Goal: Browse casually: Explore the website without a specific task or goal

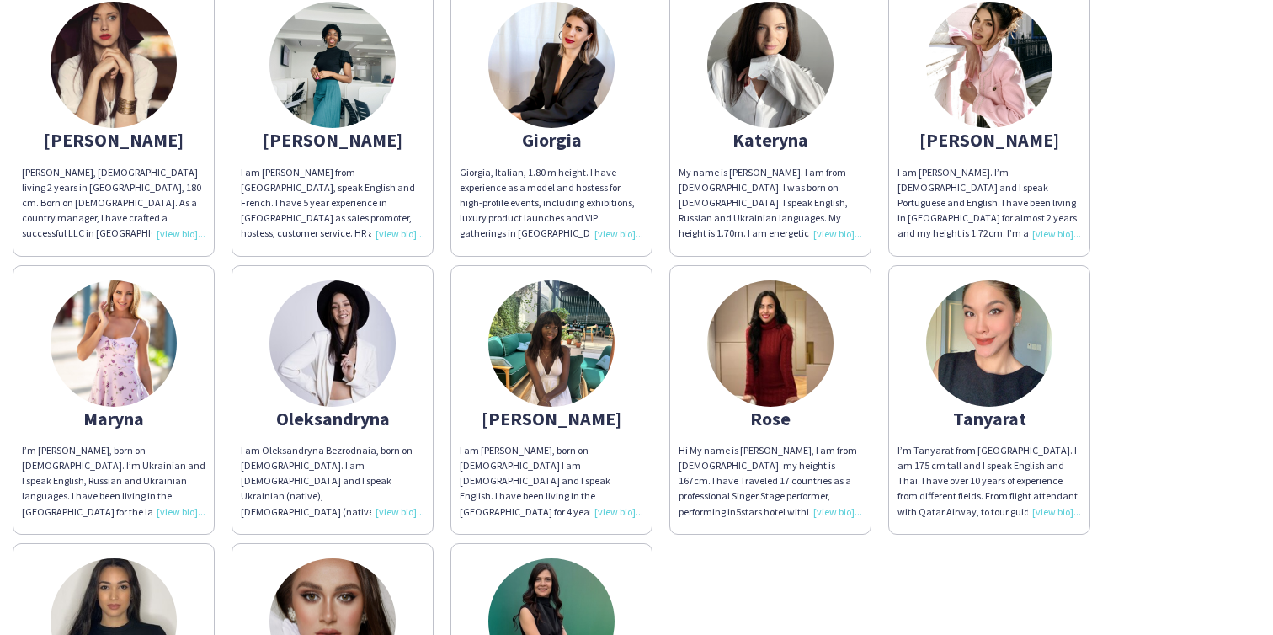
scroll to position [496, 0]
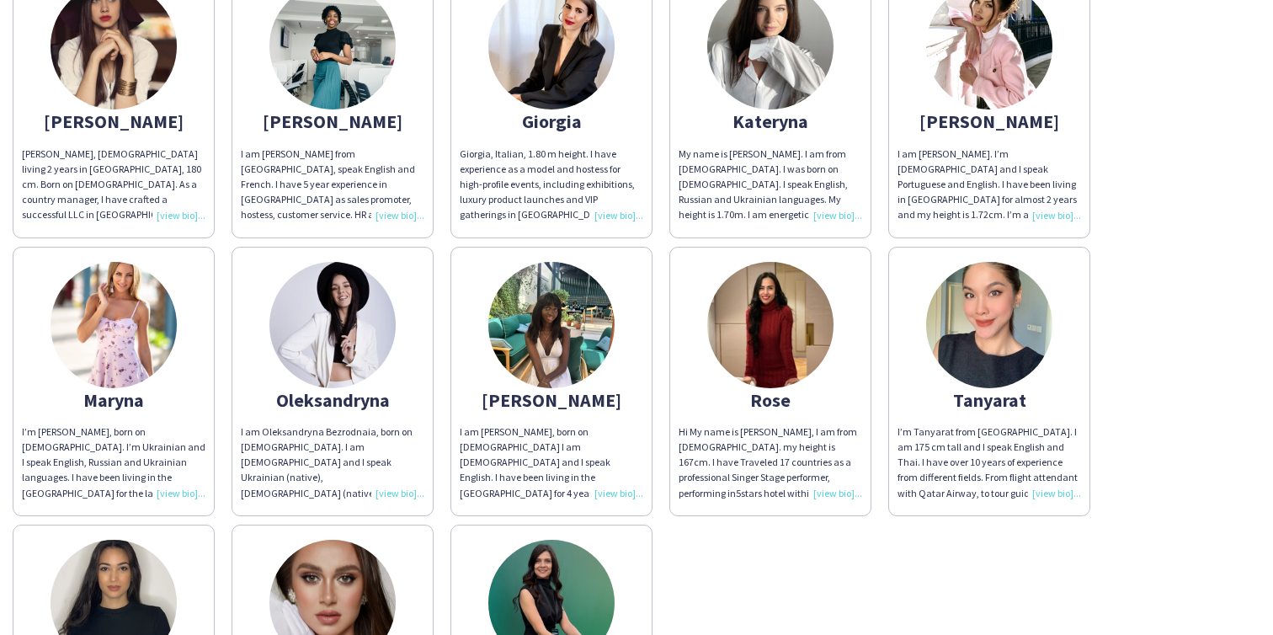
click at [530, 354] on img at bounding box center [551, 325] width 126 height 126
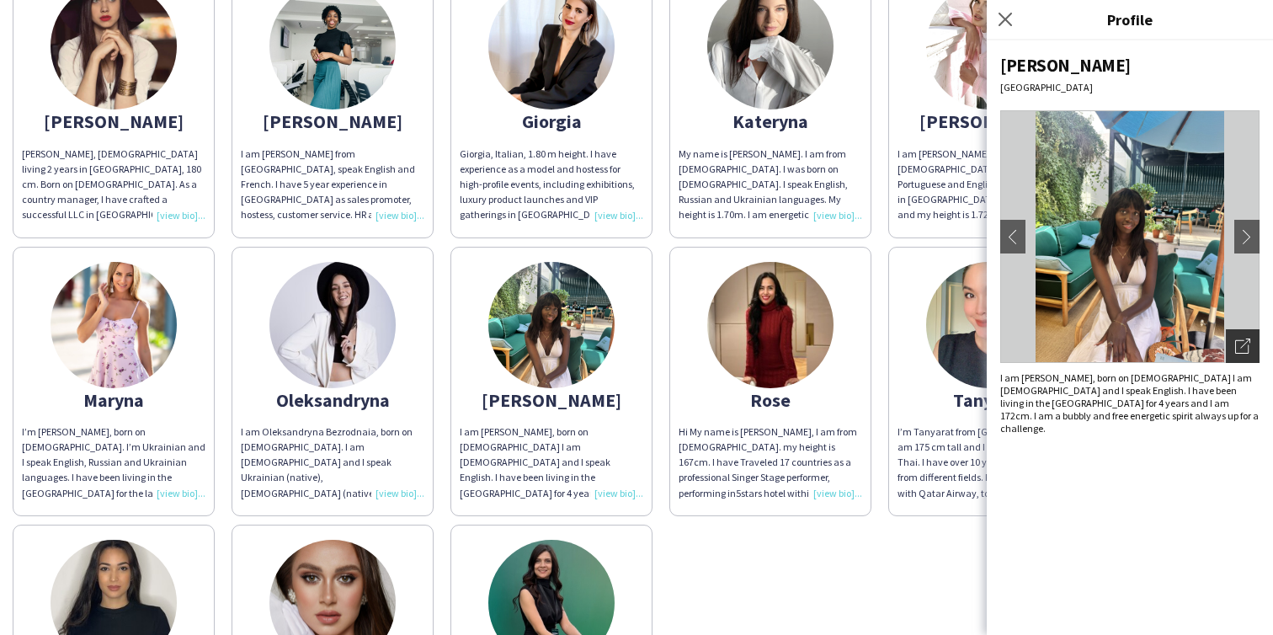
click at [1241, 357] on div "Open photos pop-in" at bounding box center [1243, 346] width 34 height 34
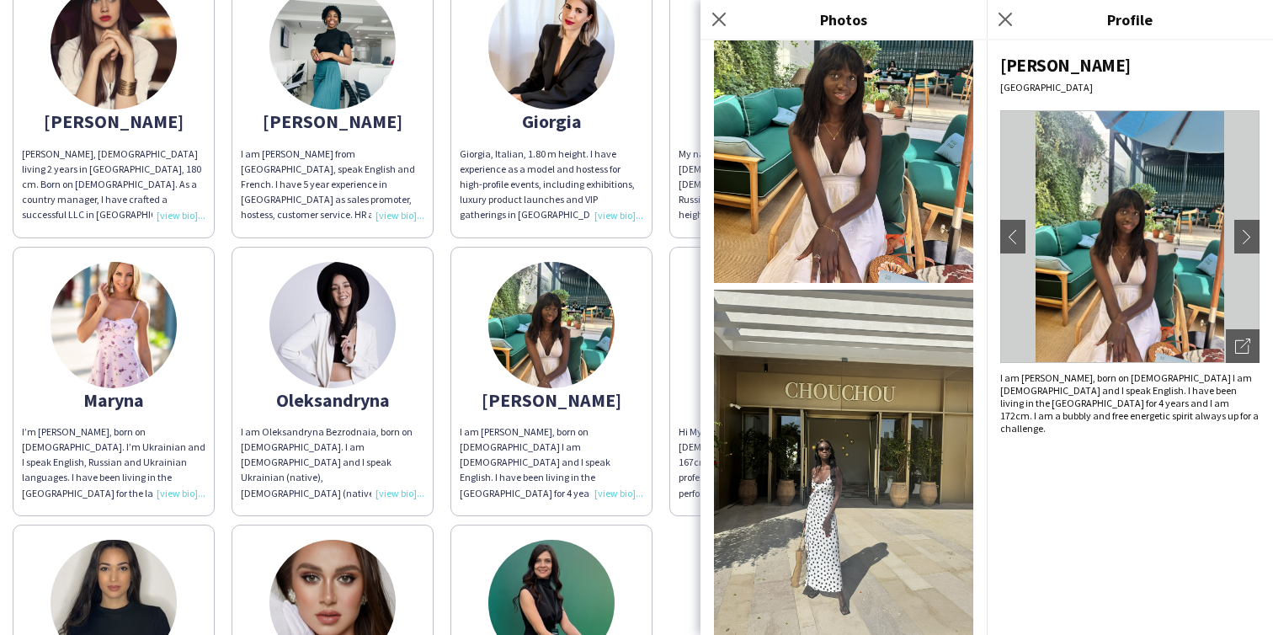
scroll to position [0, 0]
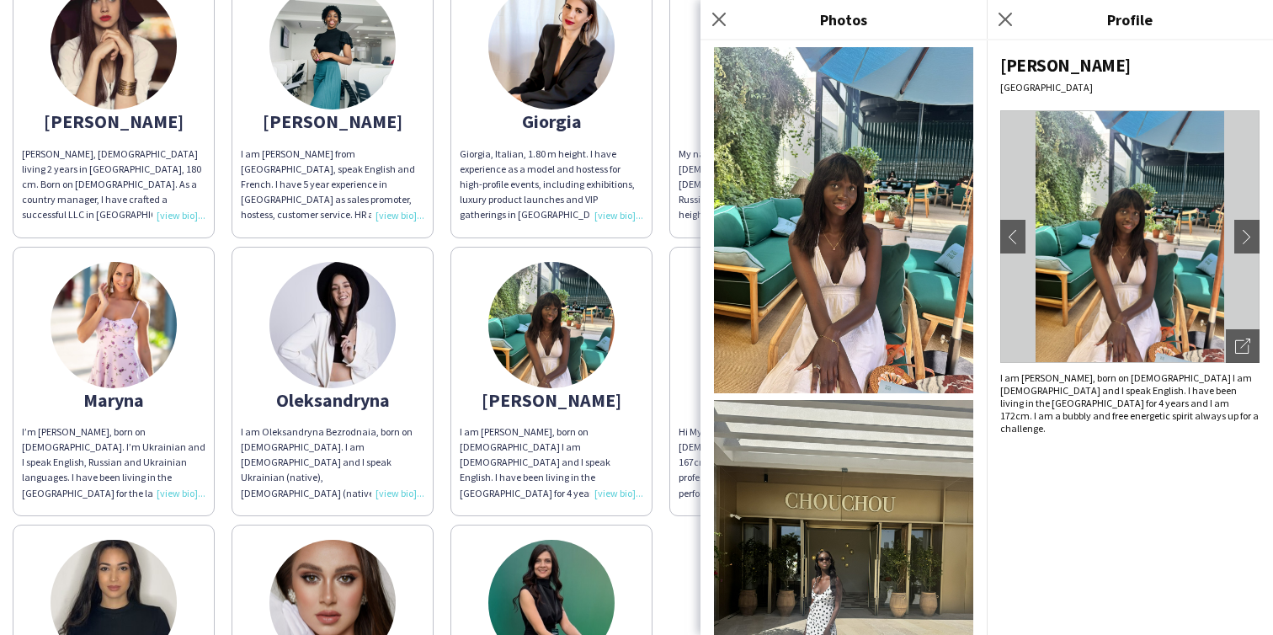
click at [333, 92] on img at bounding box center [332, 46] width 126 height 126
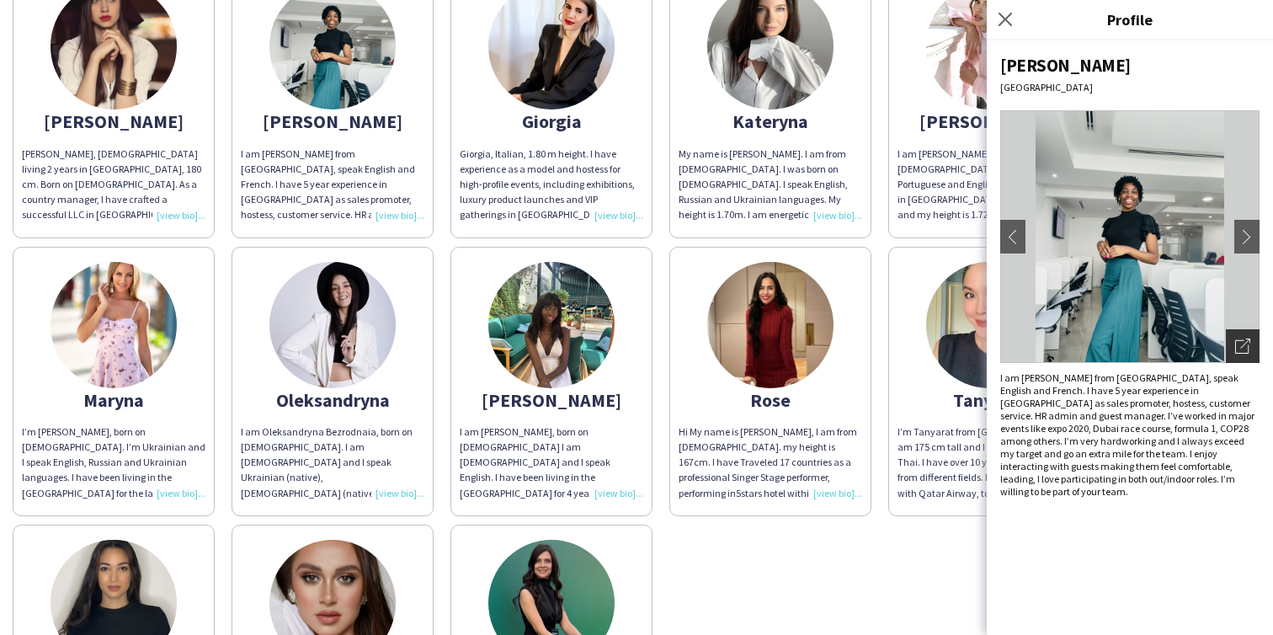
click at [1238, 348] on icon "Open photos pop-in" at bounding box center [1242, 345] width 15 height 15
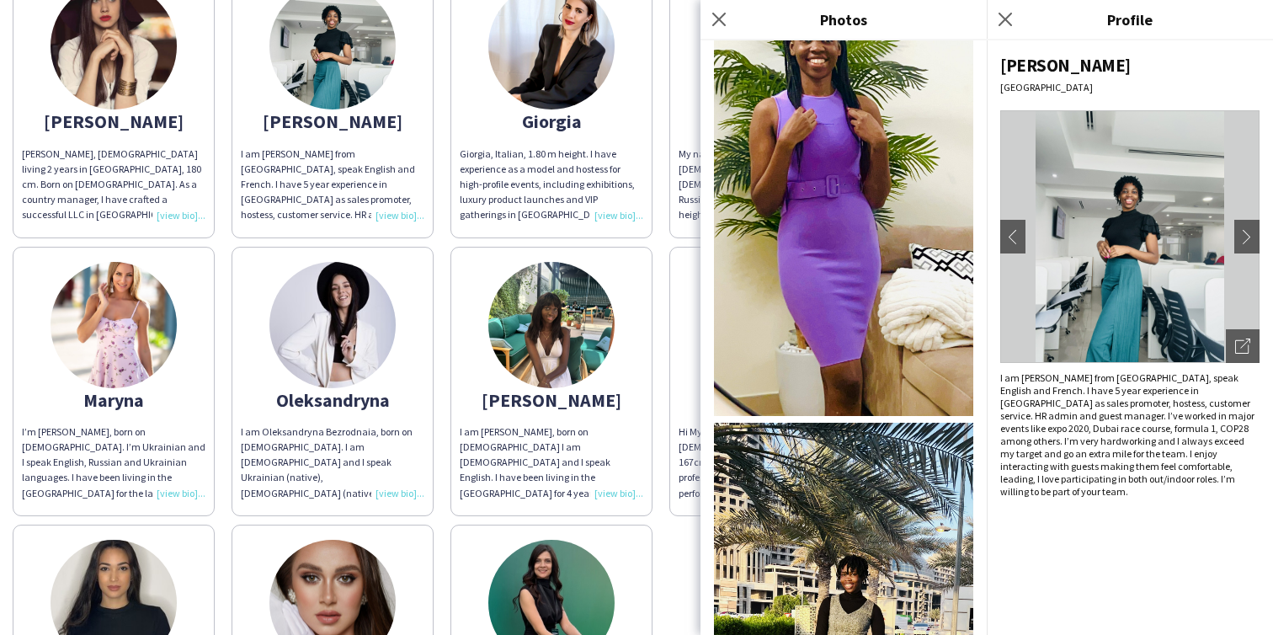
scroll to position [2095, 0]
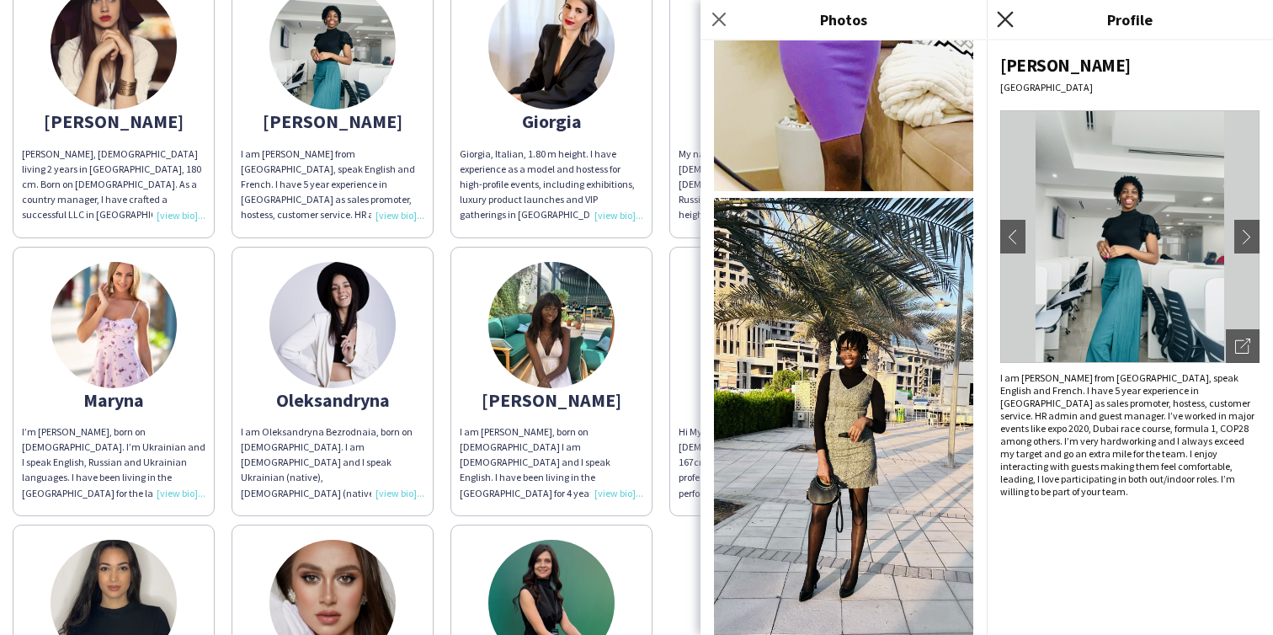
click at [1003, 22] on icon at bounding box center [1005, 19] width 16 height 16
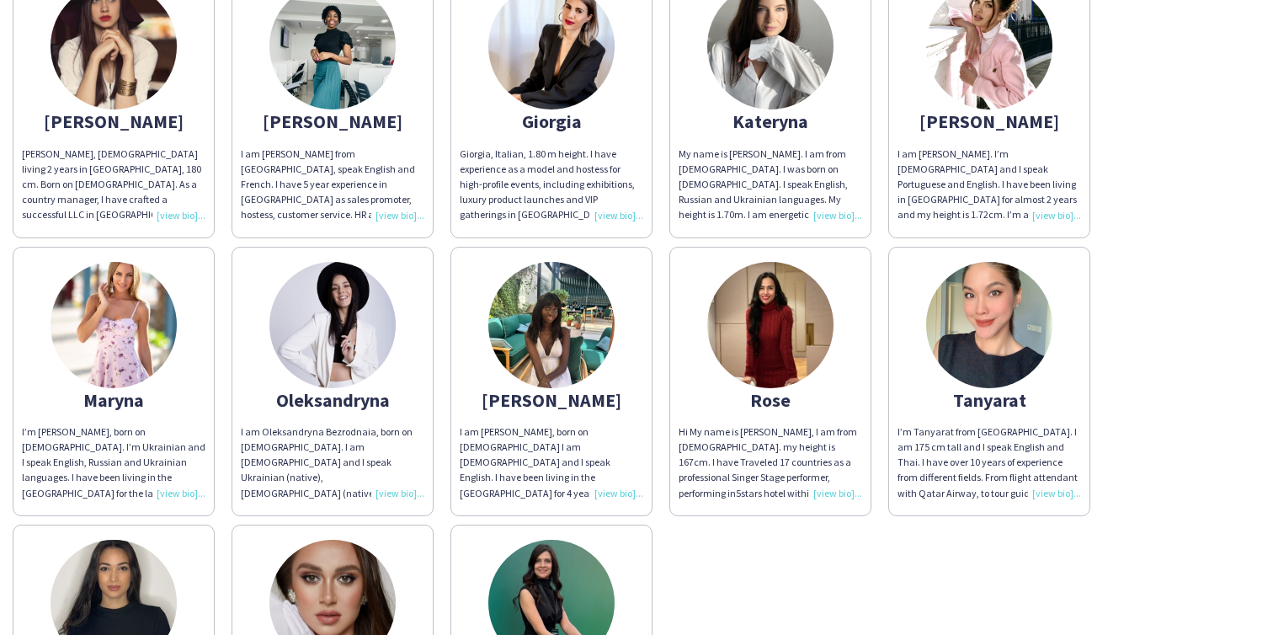
click at [768, 365] on img at bounding box center [770, 325] width 126 height 126
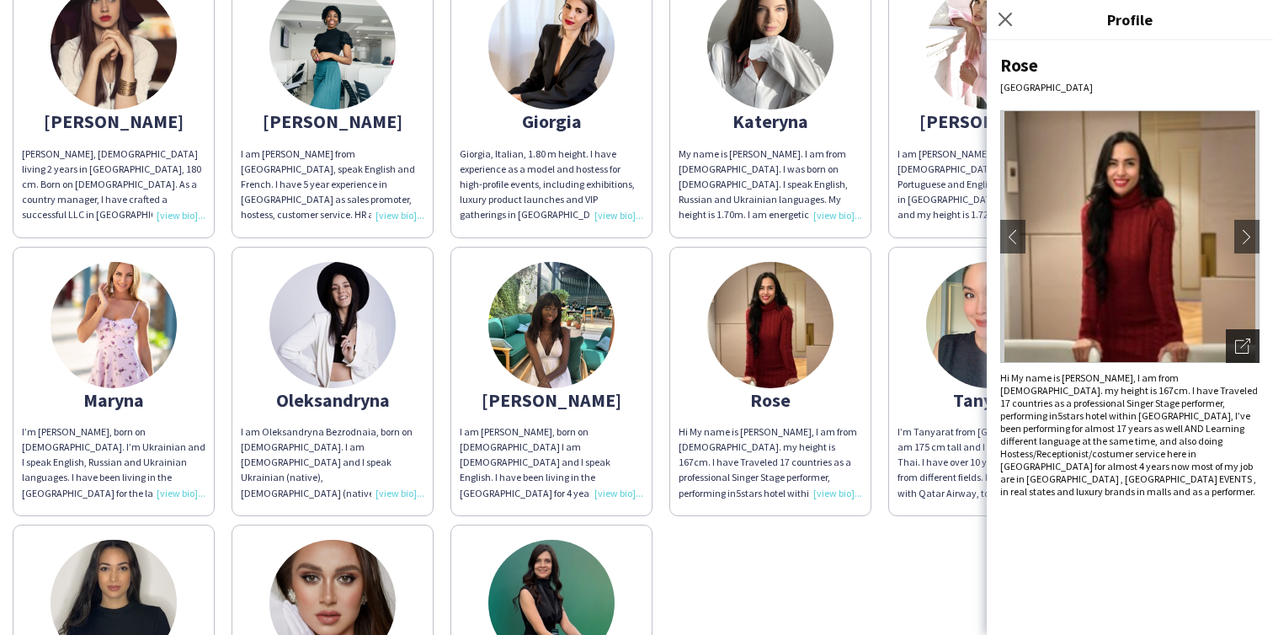
click at [1248, 340] on icon "Open photos pop-in" at bounding box center [1242, 345] width 15 height 15
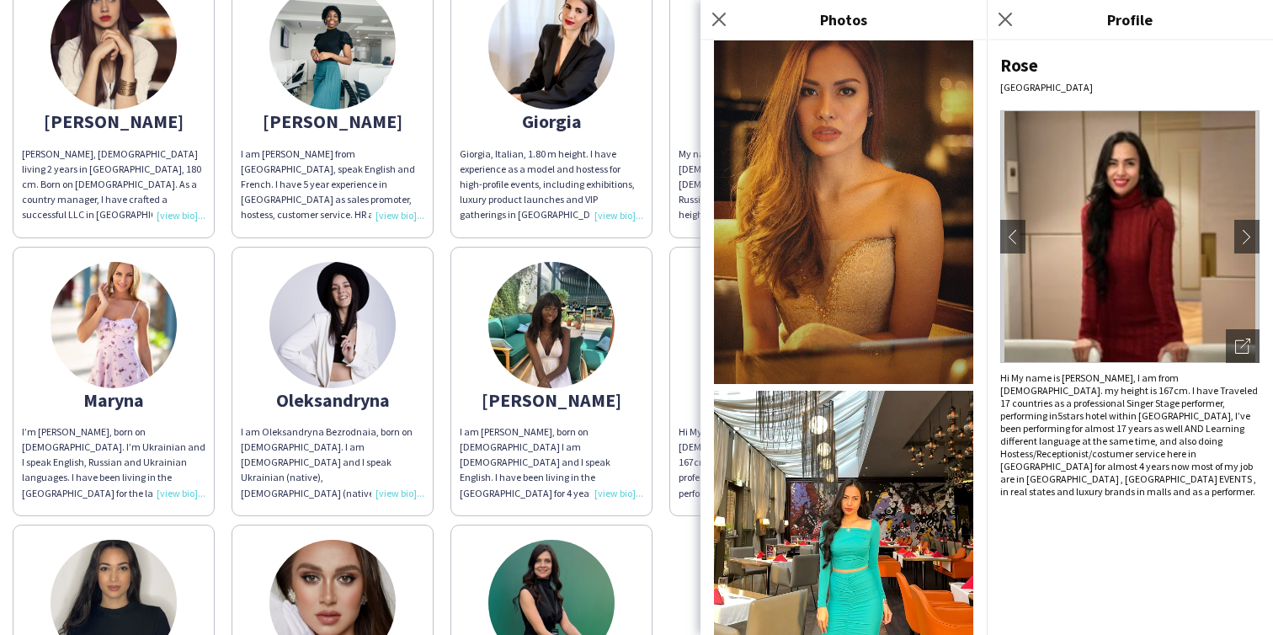
scroll to position [330, 0]
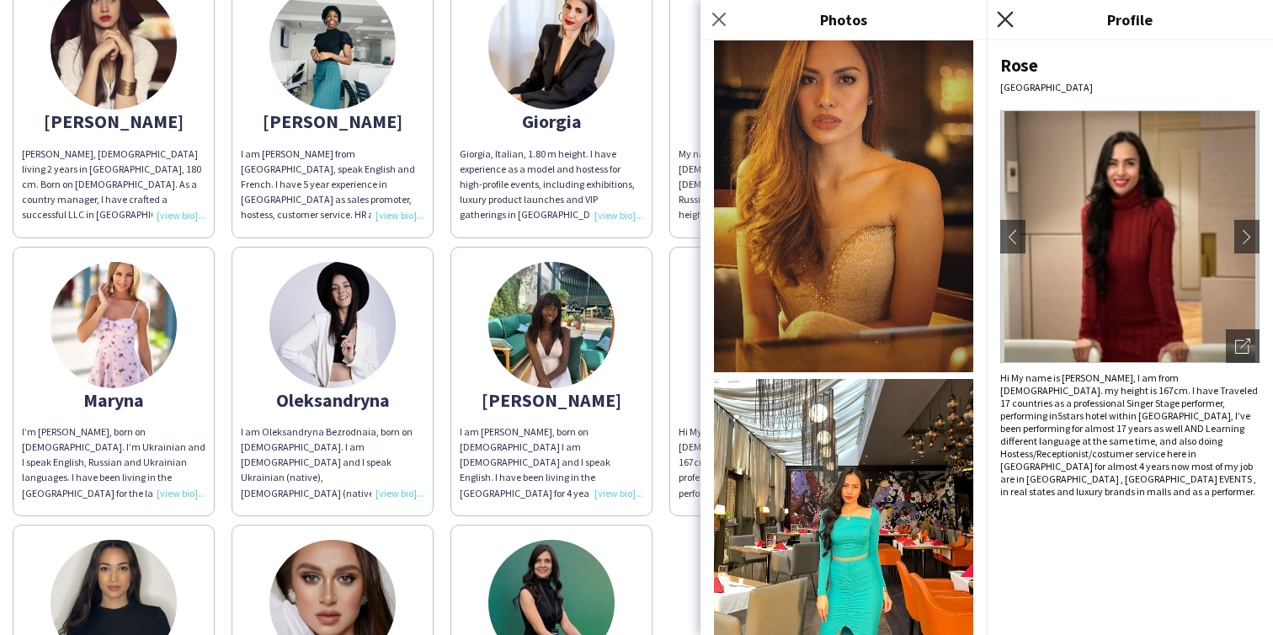
click at [1005, 16] on icon "Close pop-in" at bounding box center [1005, 19] width 16 height 16
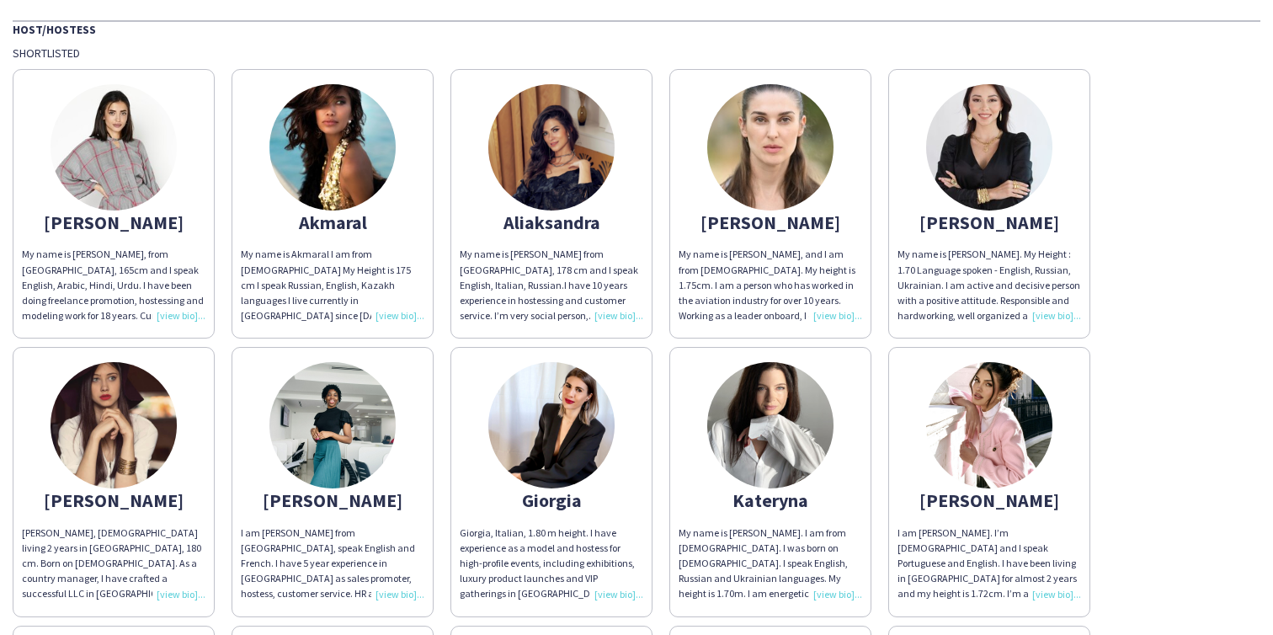
scroll to position [115, 0]
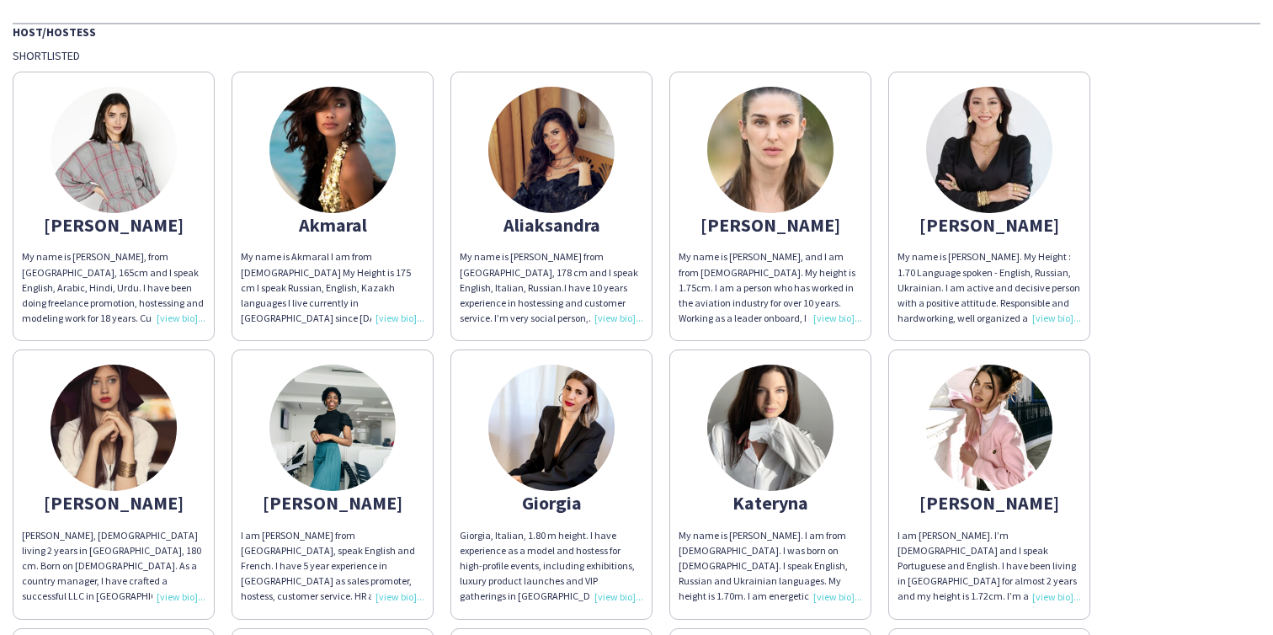
click at [326, 147] on img at bounding box center [332, 150] width 126 height 126
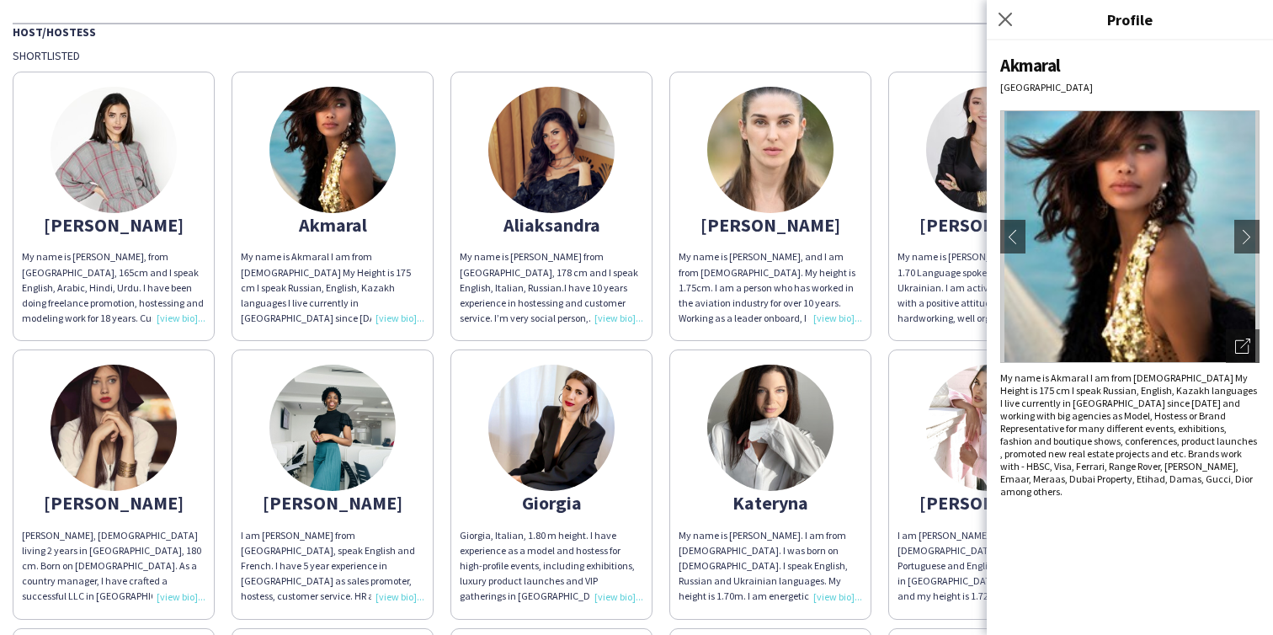
click at [1225, 322] on img at bounding box center [1129, 236] width 259 height 253
click at [1236, 344] on icon "Open photos pop-in" at bounding box center [1242, 345] width 15 height 15
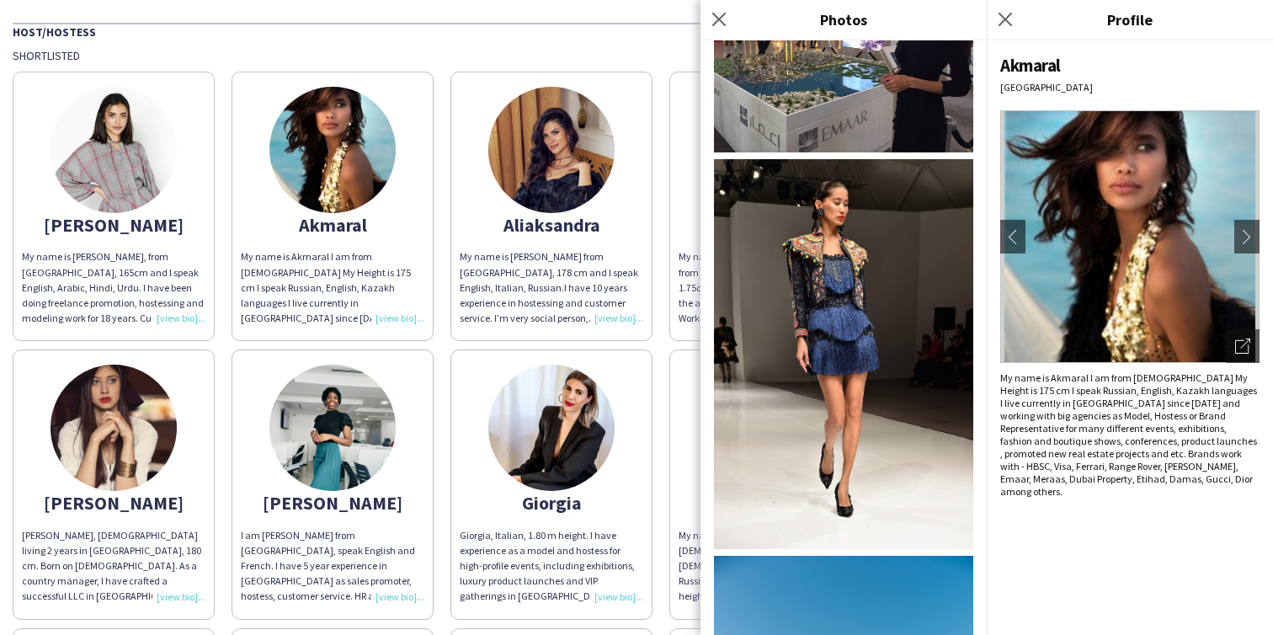
scroll to position [3121, 0]
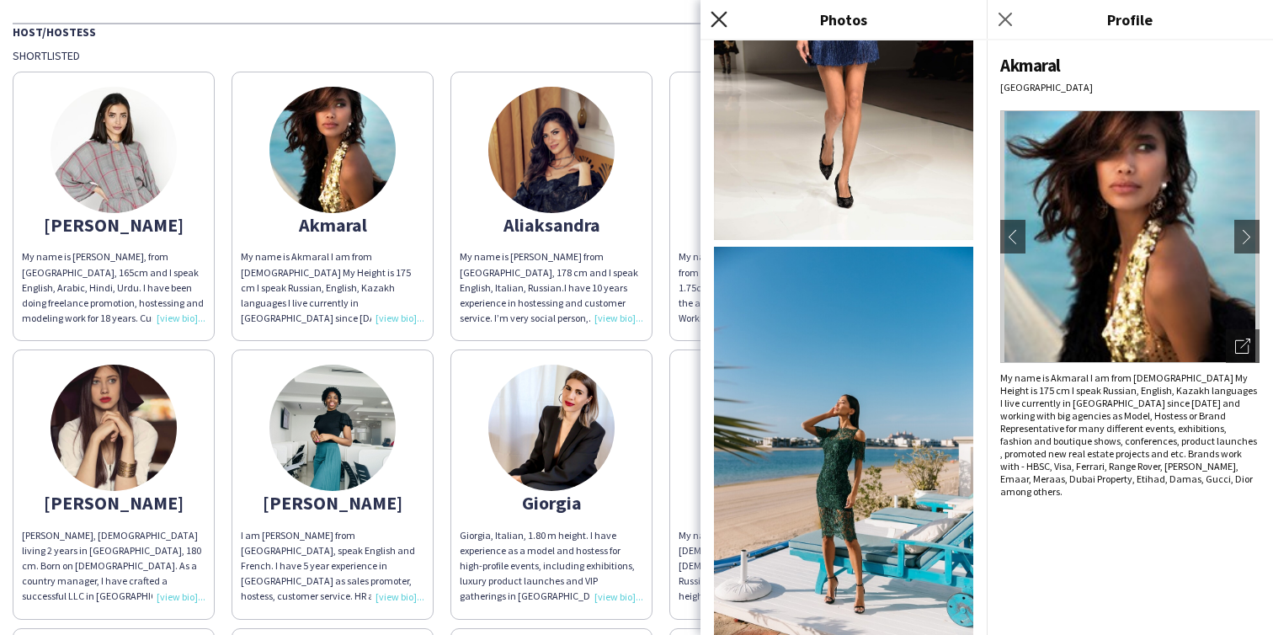
click at [714, 19] on icon "Close pop-in" at bounding box center [719, 19] width 16 height 16
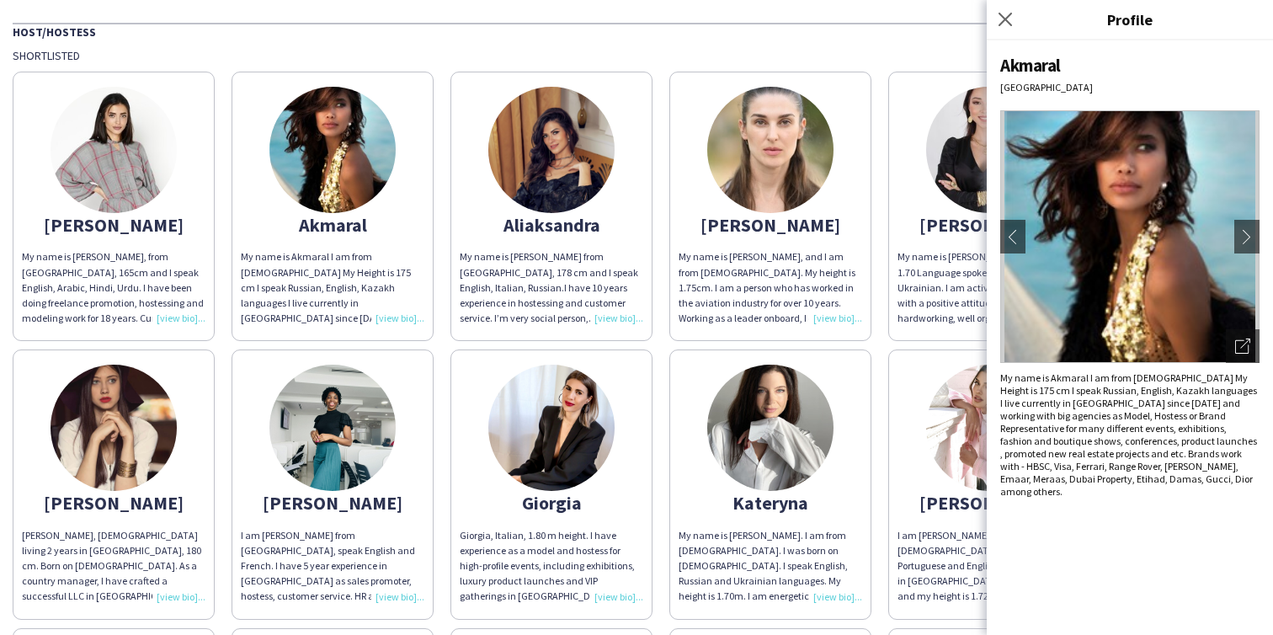
click at [84, 170] on img at bounding box center [114, 150] width 126 height 126
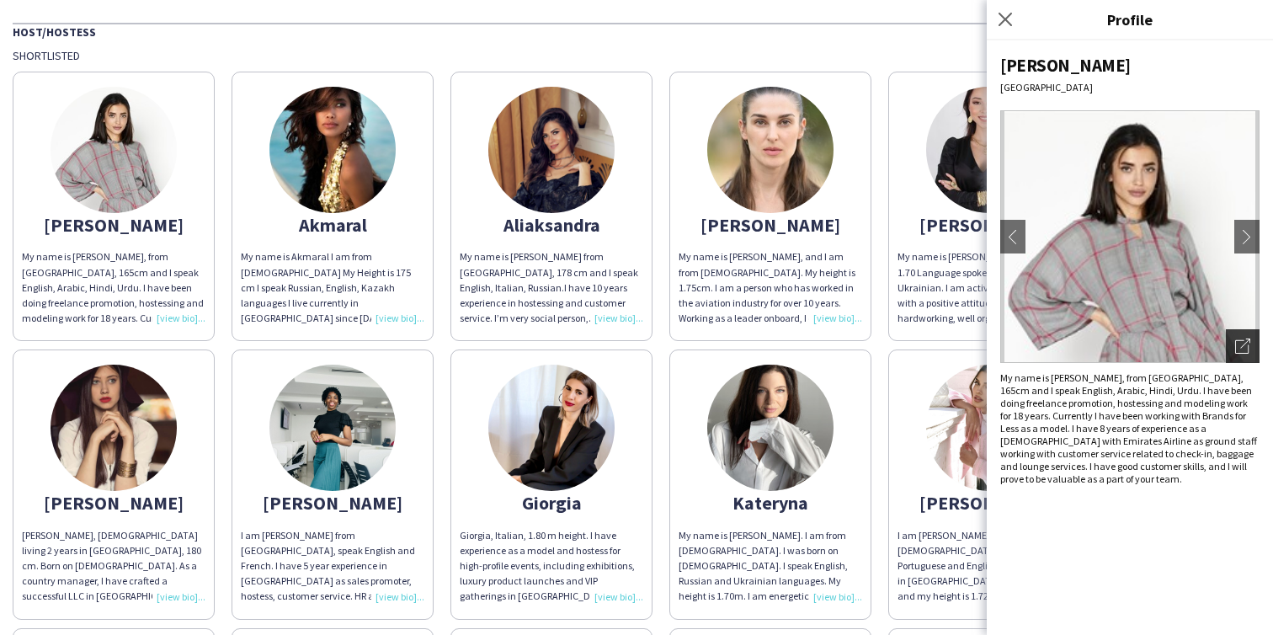
click at [1249, 354] on div "Open photos pop-in" at bounding box center [1243, 346] width 34 height 34
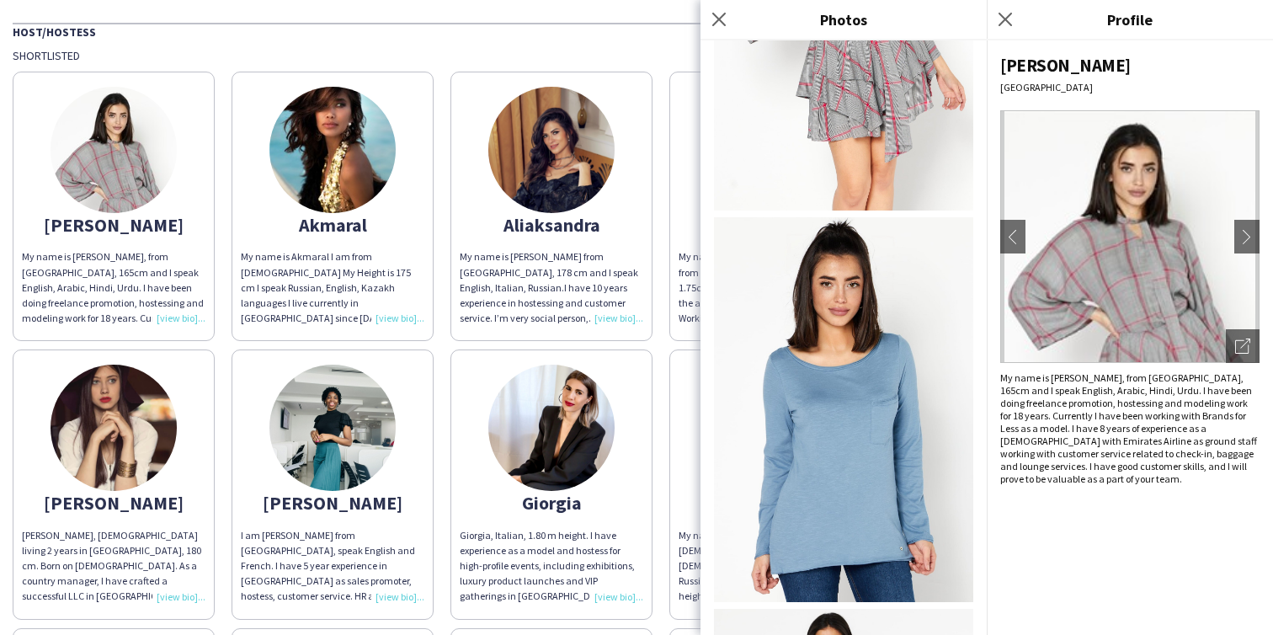
scroll to position [0, 0]
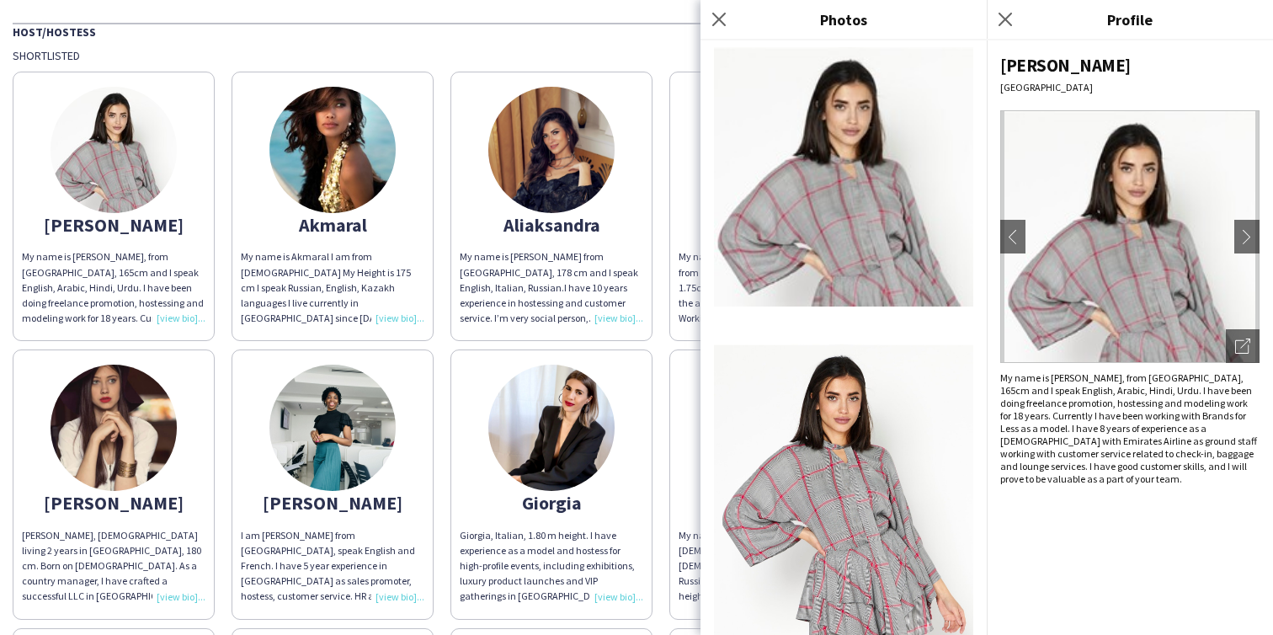
click at [735, 16] on div "Close pop-in" at bounding box center [721, 19] width 42 height 39
click at [716, 18] on icon at bounding box center [719, 19] width 16 height 16
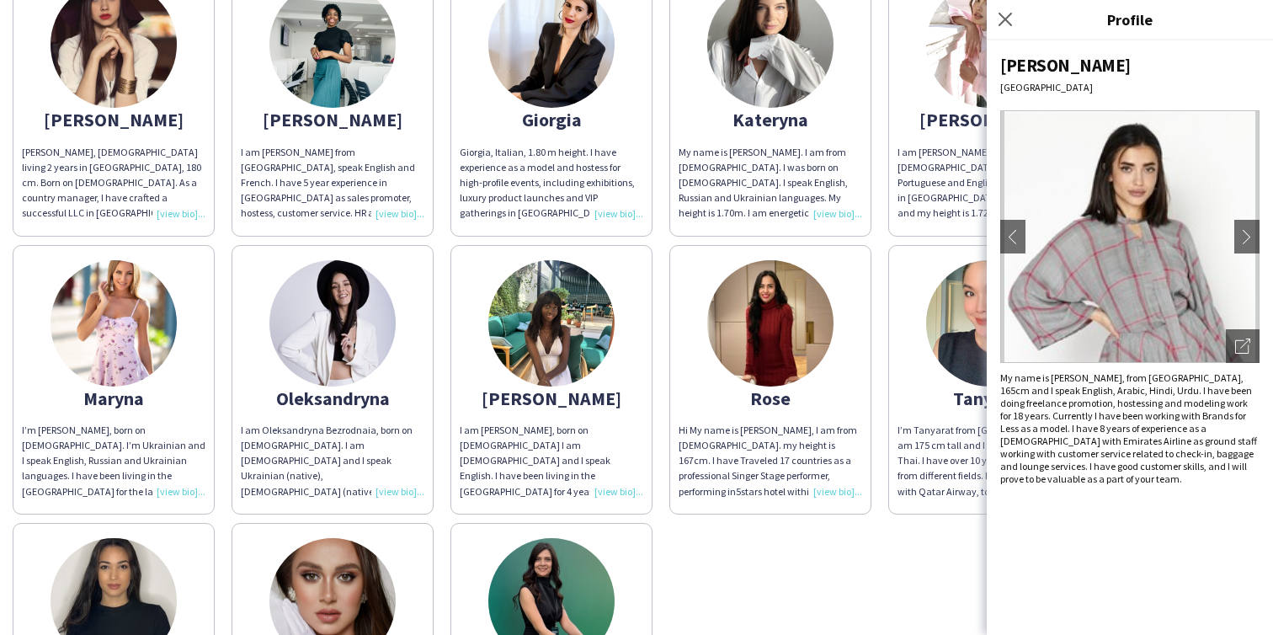
scroll to position [482, 0]
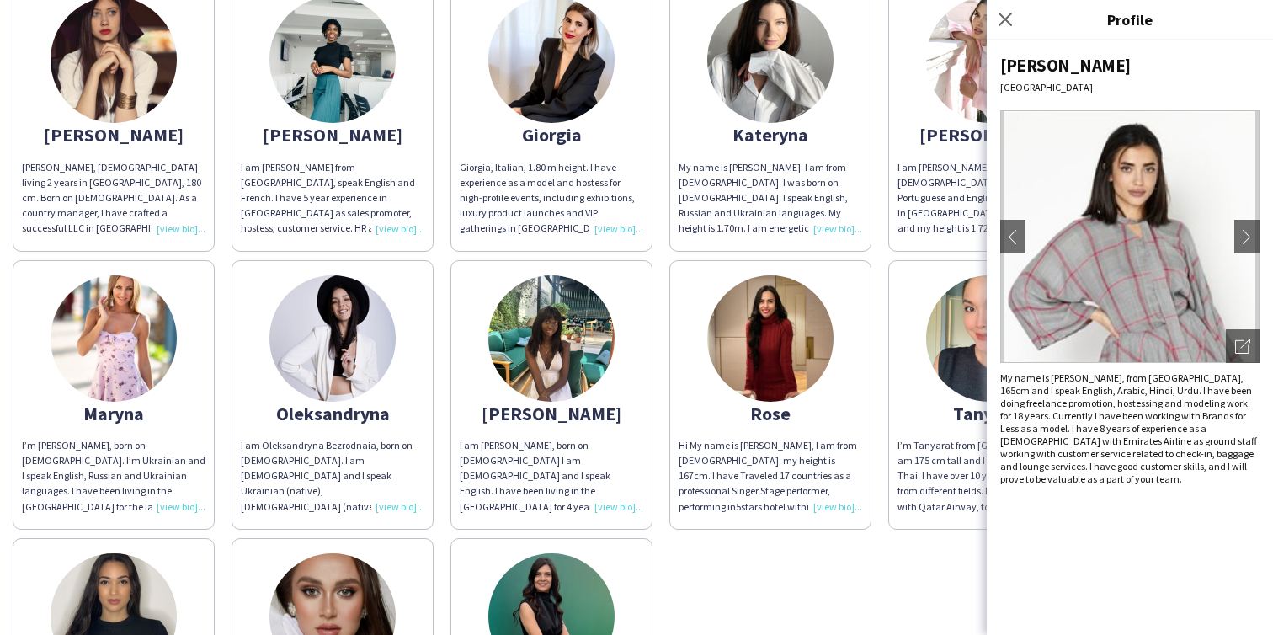
click at [306, 344] on img at bounding box center [332, 338] width 126 height 126
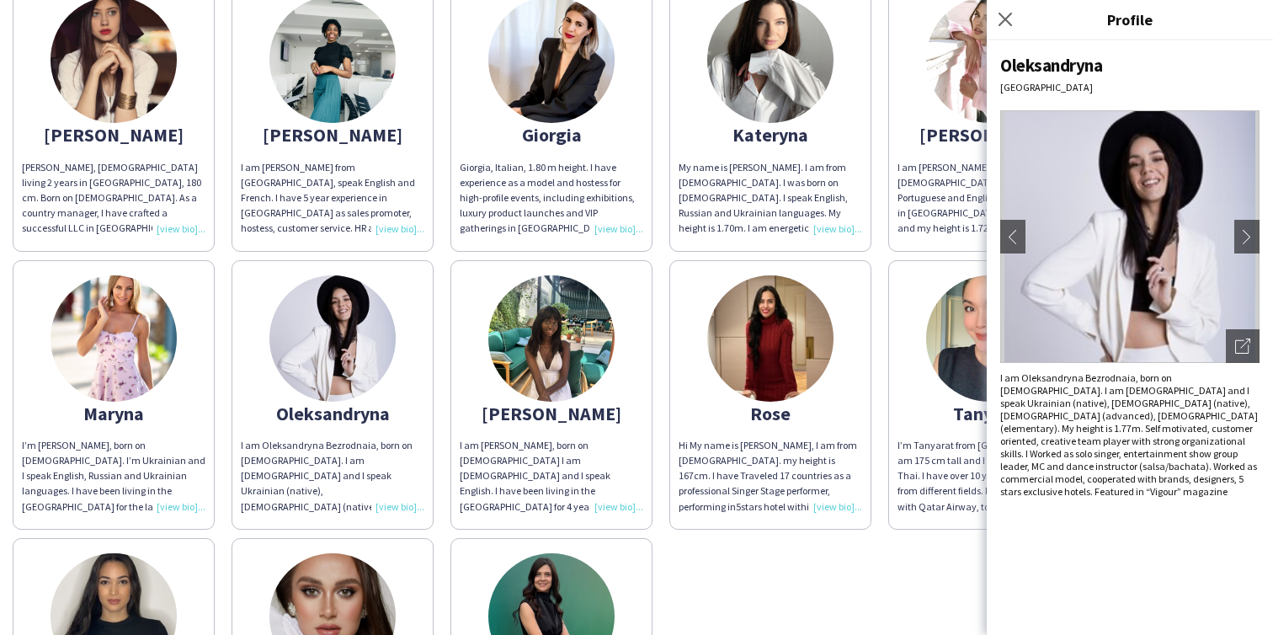
click at [567, 336] on img at bounding box center [551, 338] width 126 height 126
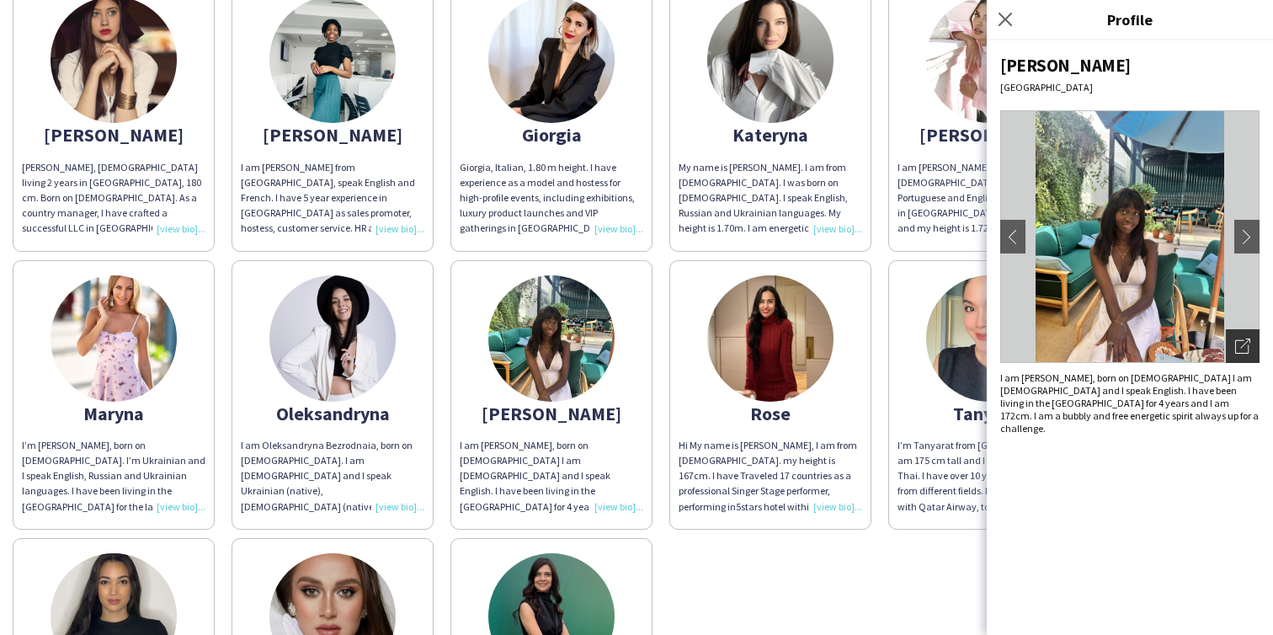
click at [1244, 346] on icon "Open photos pop-in" at bounding box center [1242, 345] width 15 height 15
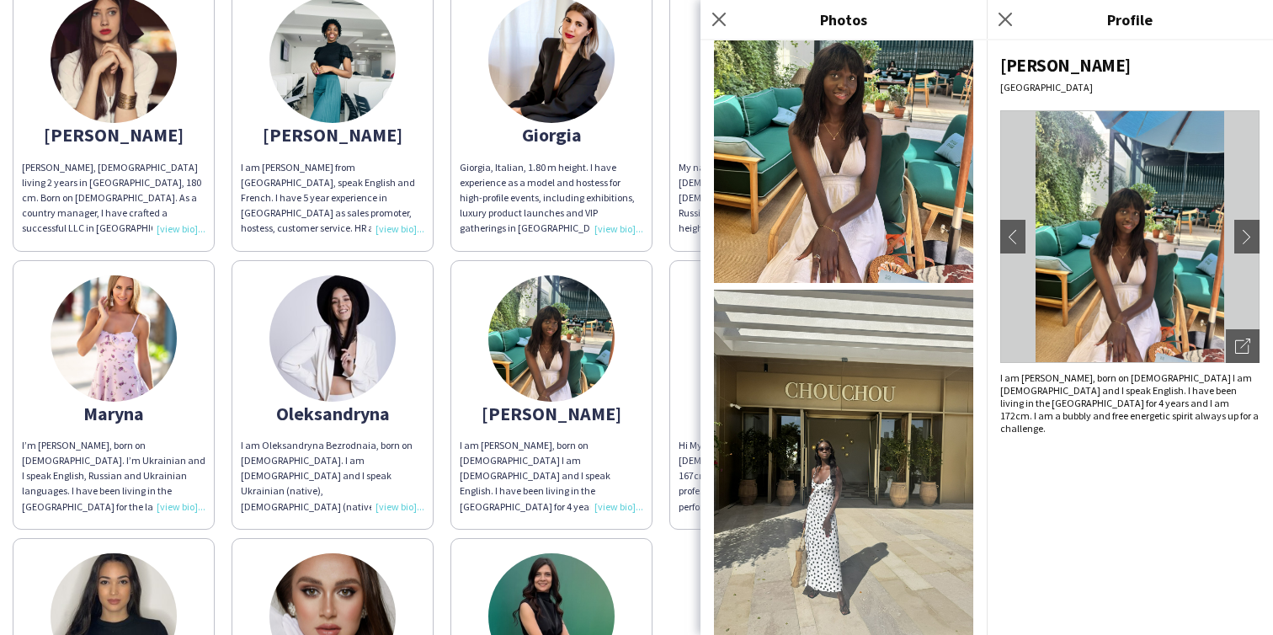
scroll to position [109, 0]
click at [785, 217] on img at bounding box center [843, 111] width 259 height 346
